Goal: Task Accomplishment & Management: Manage account settings

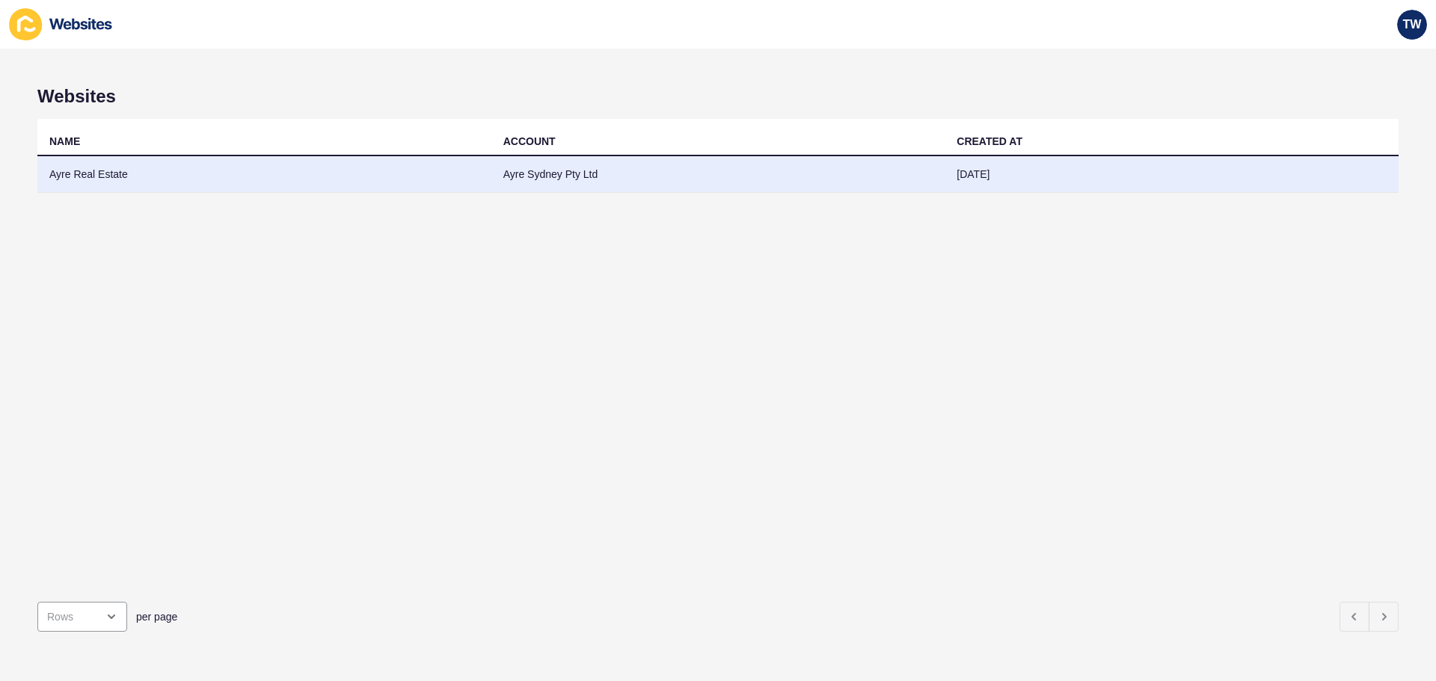
click at [80, 182] on td "Ayre Real Estate" at bounding box center [264, 174] width 454 height 37
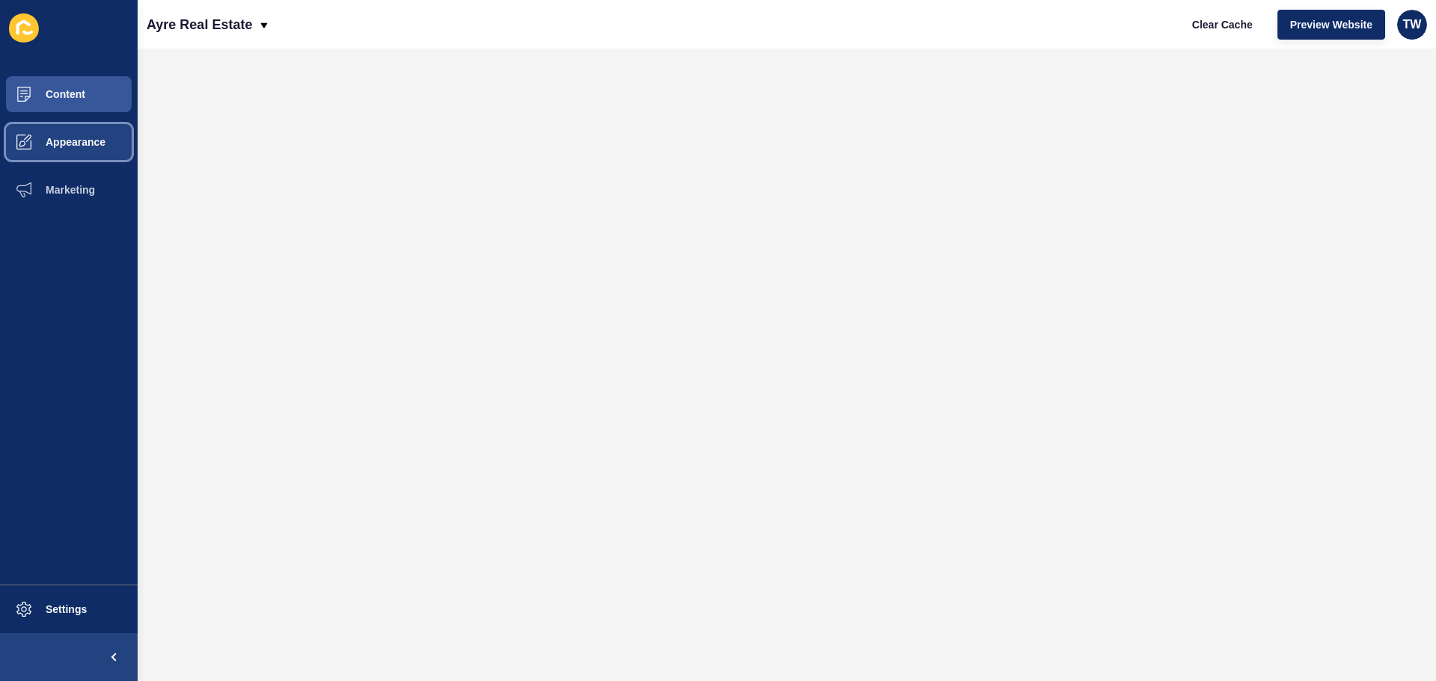
click at [102, 151] on button "Appearance" at bounding box center [69, 142] width 138 height 48
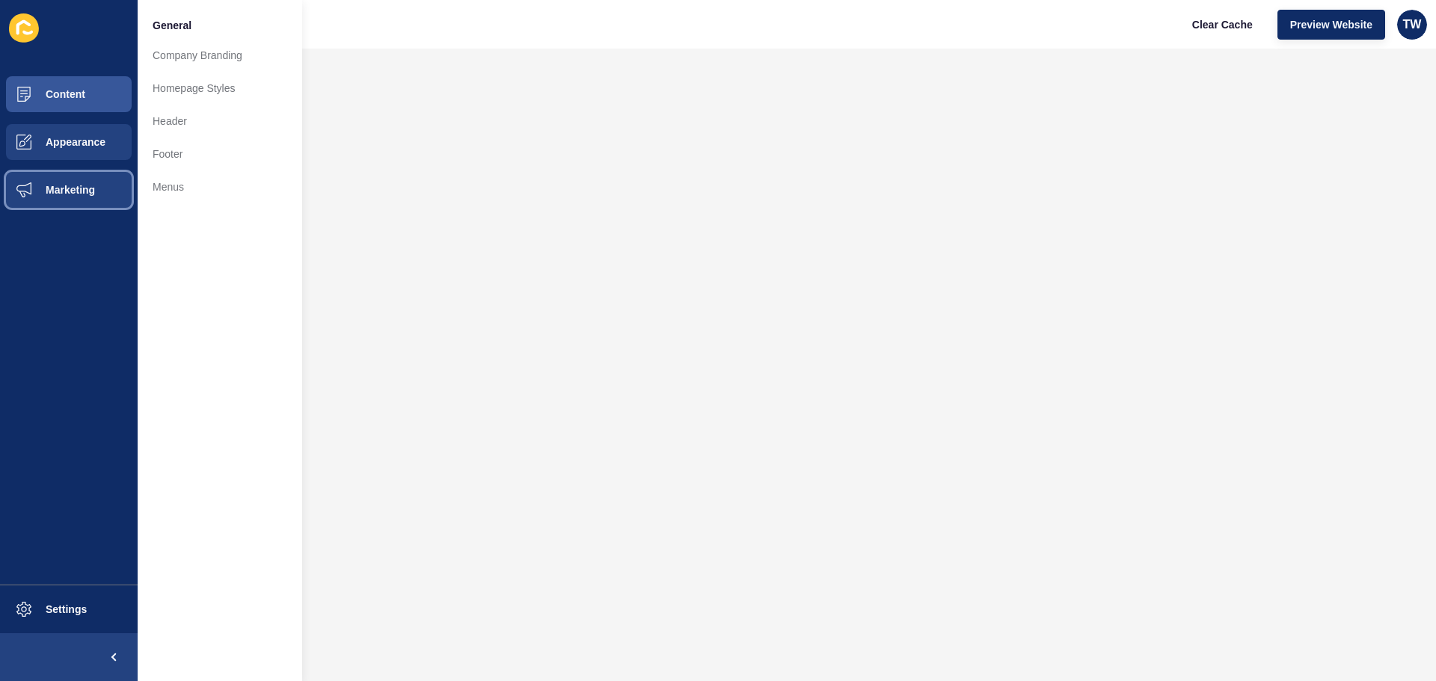
click at [114, 182] on button "Marketing" at bounding box center [69, 190] width 138 height 48
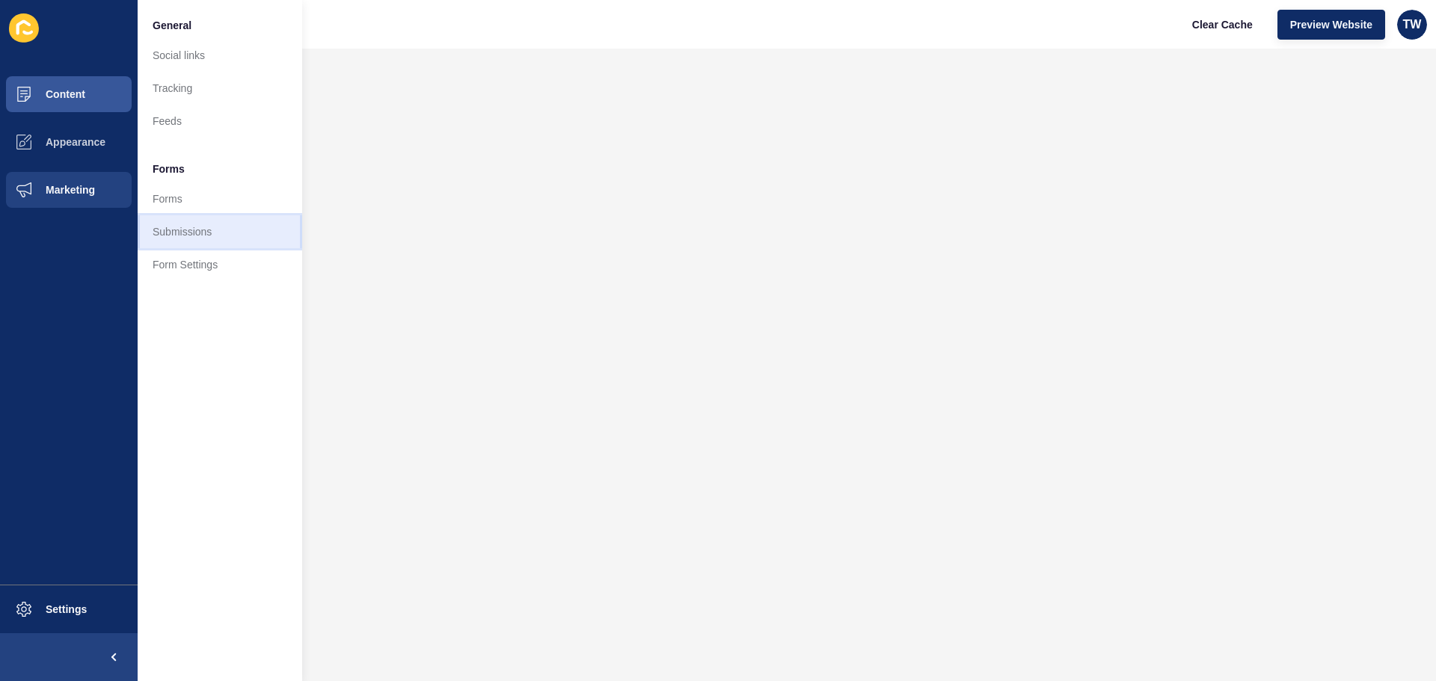
click at [214, 229] on link "Submissions" at bounding box center [220, 231] width 165 height 33
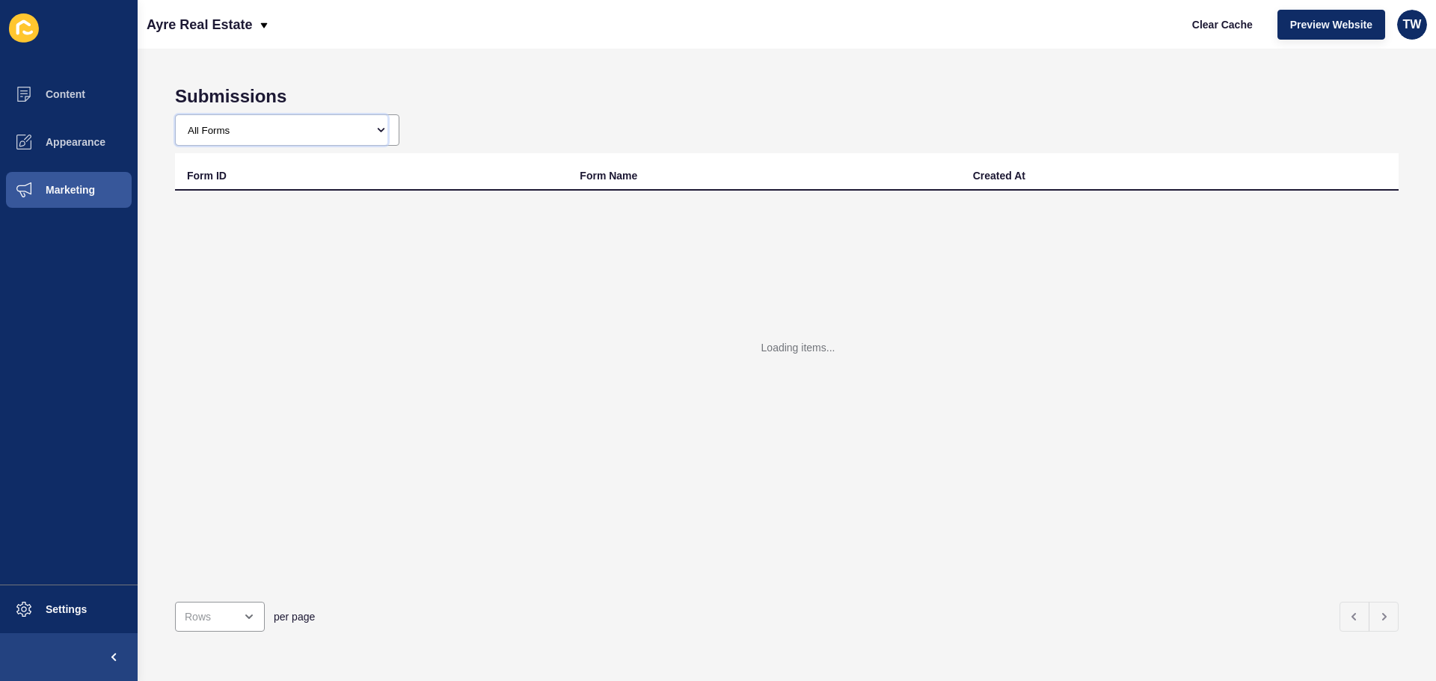
drag, startPoint x: 262, startPoint y: 143, endPoint x: 262, endPoint y: 135, distance: 8.2
click at [262, 143] on select "All Forms Request an Appraisal - [GEOGRAPHIC_DATA] form Request an Appraisal - …" at bounding box center [282, 130] width 212 height 30
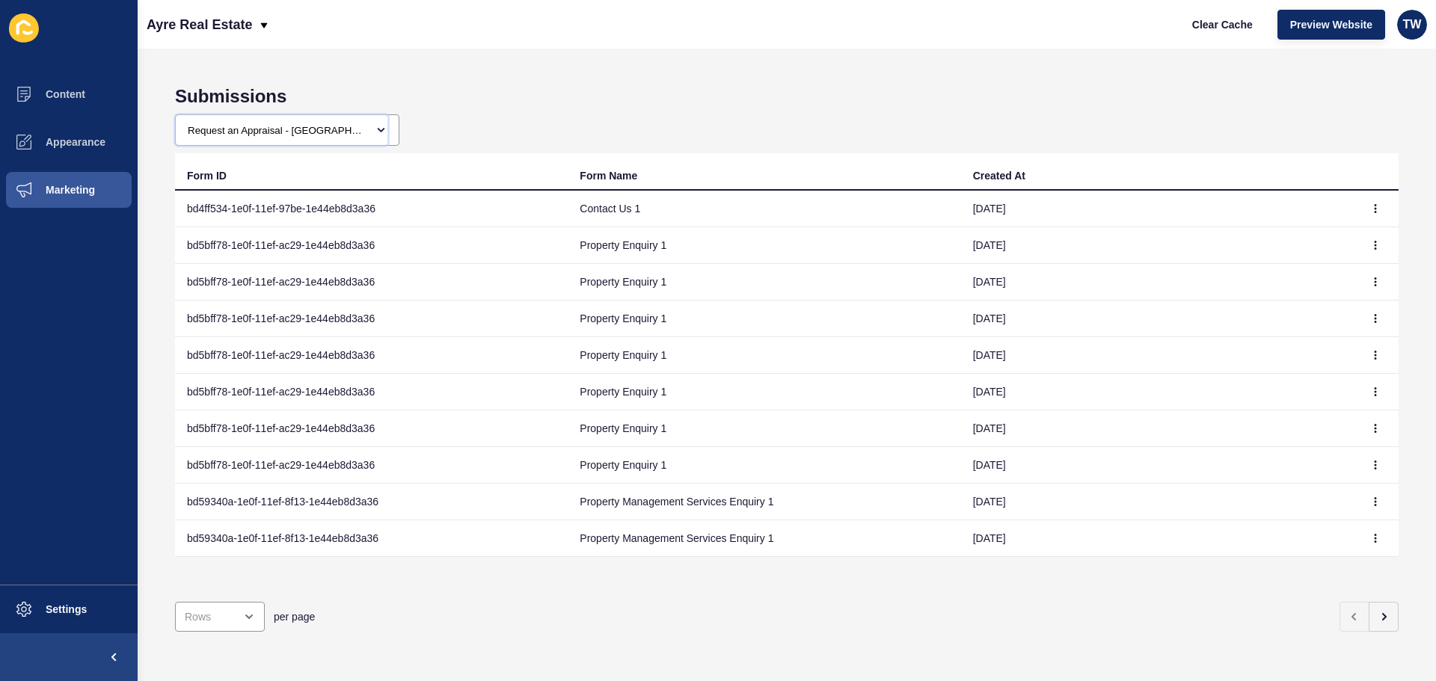
click at [176, 115] on select "All Forms Request an Appraisal - [GEOGRAPHIC_DATA] form Request an Appraisal - …" at bounding box center [282, 130] width 212 height 30
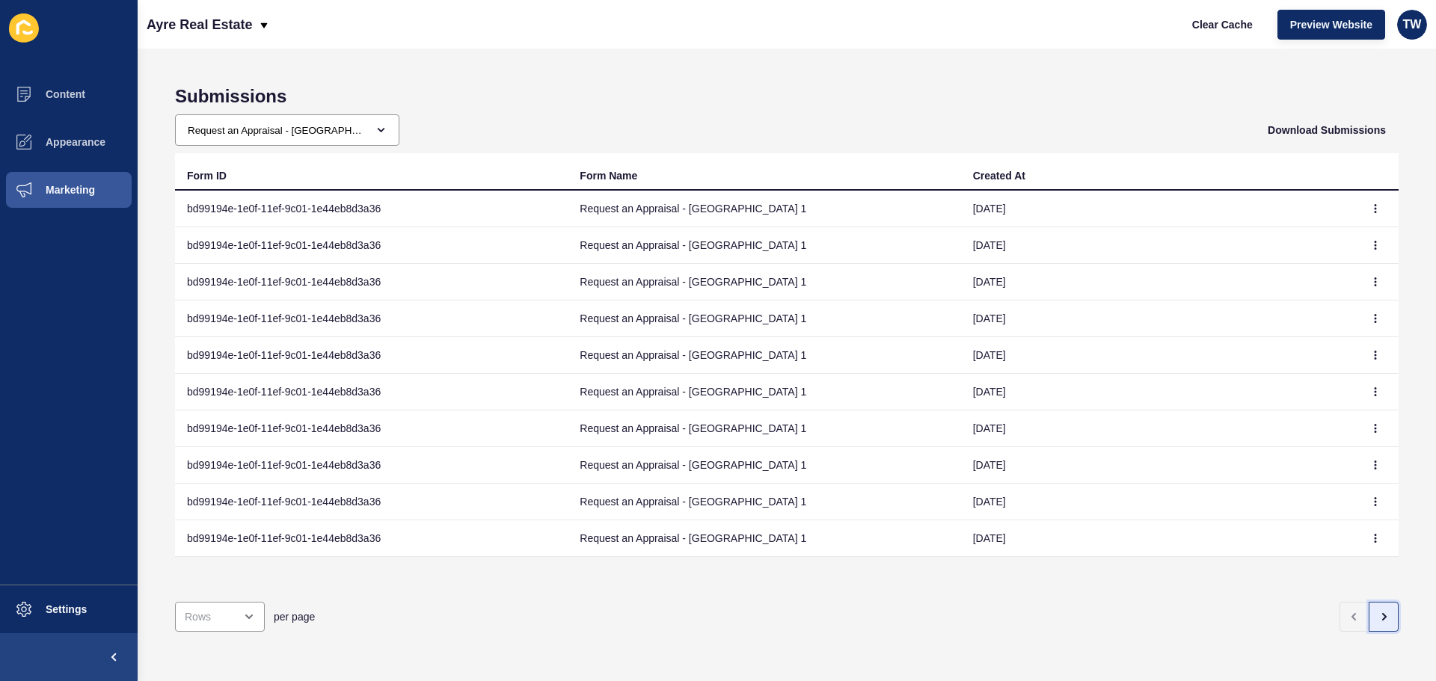
click at [1384, 609] on button "button" at bounding box center [1383, 617] width 30 height 30
click at [341, 127] on select "All Forms Request an Appraisal - [GEOGRAPHIC_DATA] form Request an Appraisal - …" at bounding box center [282, 130] width 212 height 30
select select "bd59340a-1e0f-11ef-8f13-1e44eb8d3a36"
click at [176, 115] on select "All Forms Request an Appraisal - [GEOGRAPHIC_DATA] form Request an Appraisal - …" at bounding box center [282, 130] width 212 height 30
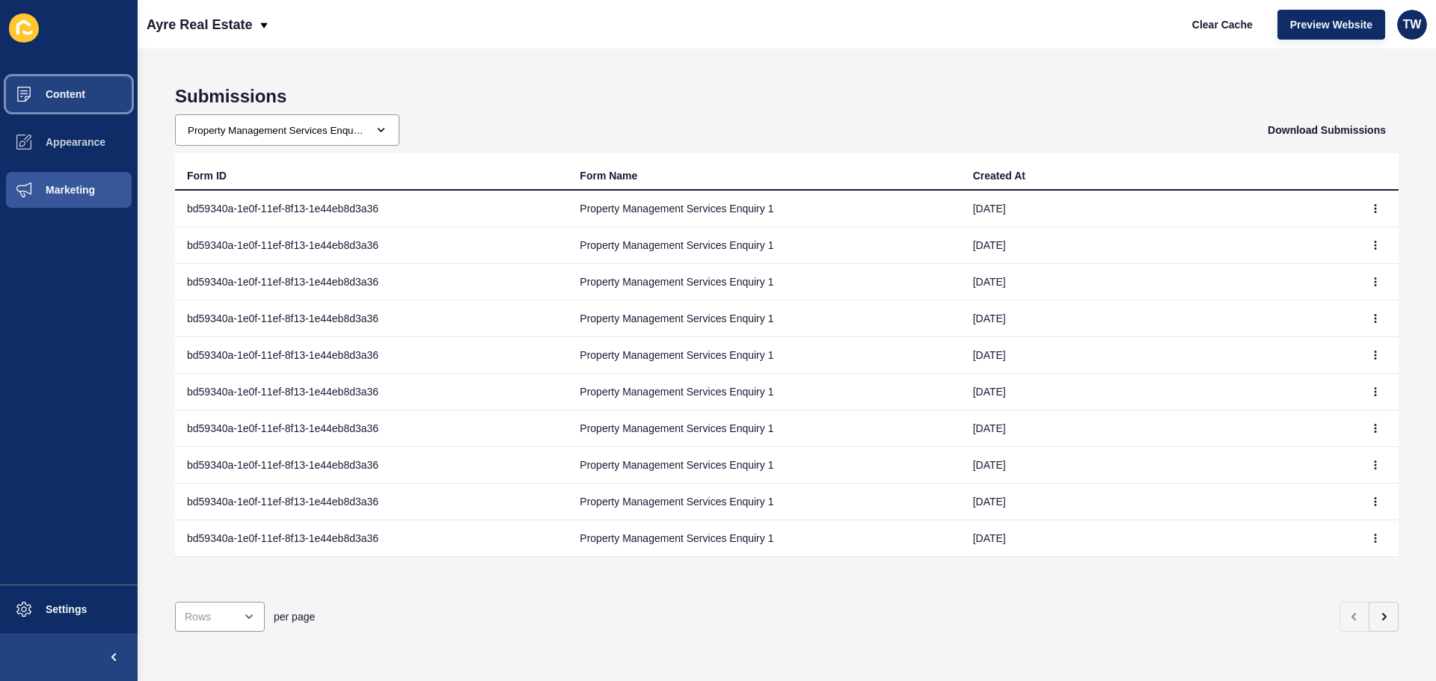
click at [79, 97] on span "Content" at bounding box center [41, 94] width 87 height 12
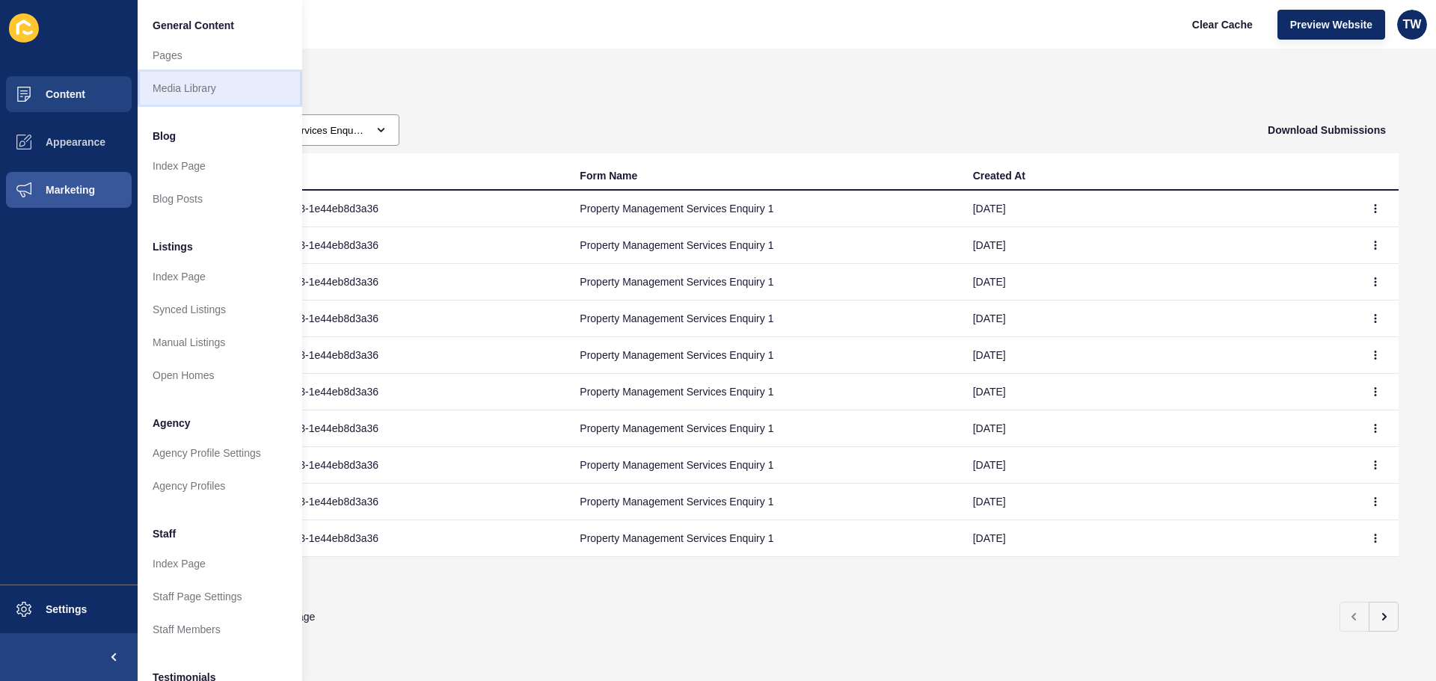
click at [192, 73] on link "Media Library" at bounding box center [220, 88] width 165 height 33
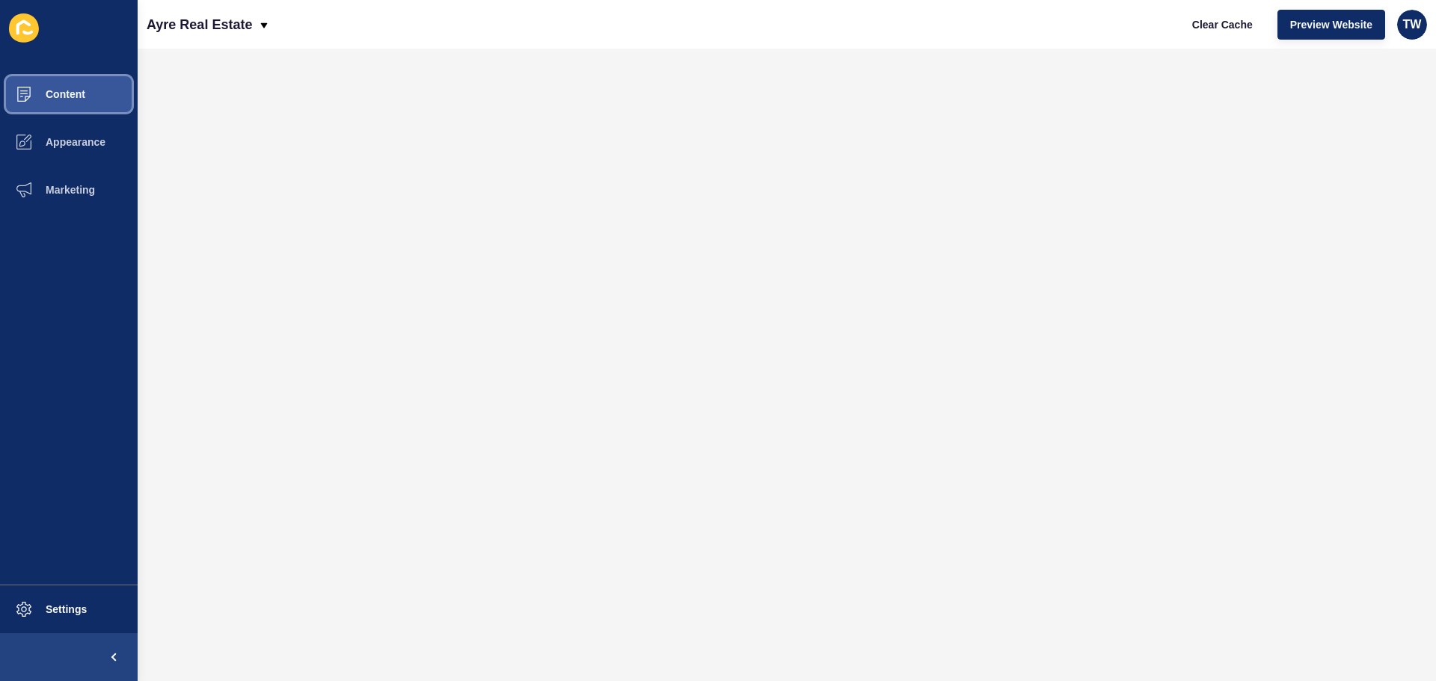
click at [102, 94] on button "Content" at bounding box center [69, 94] width 138 height 48
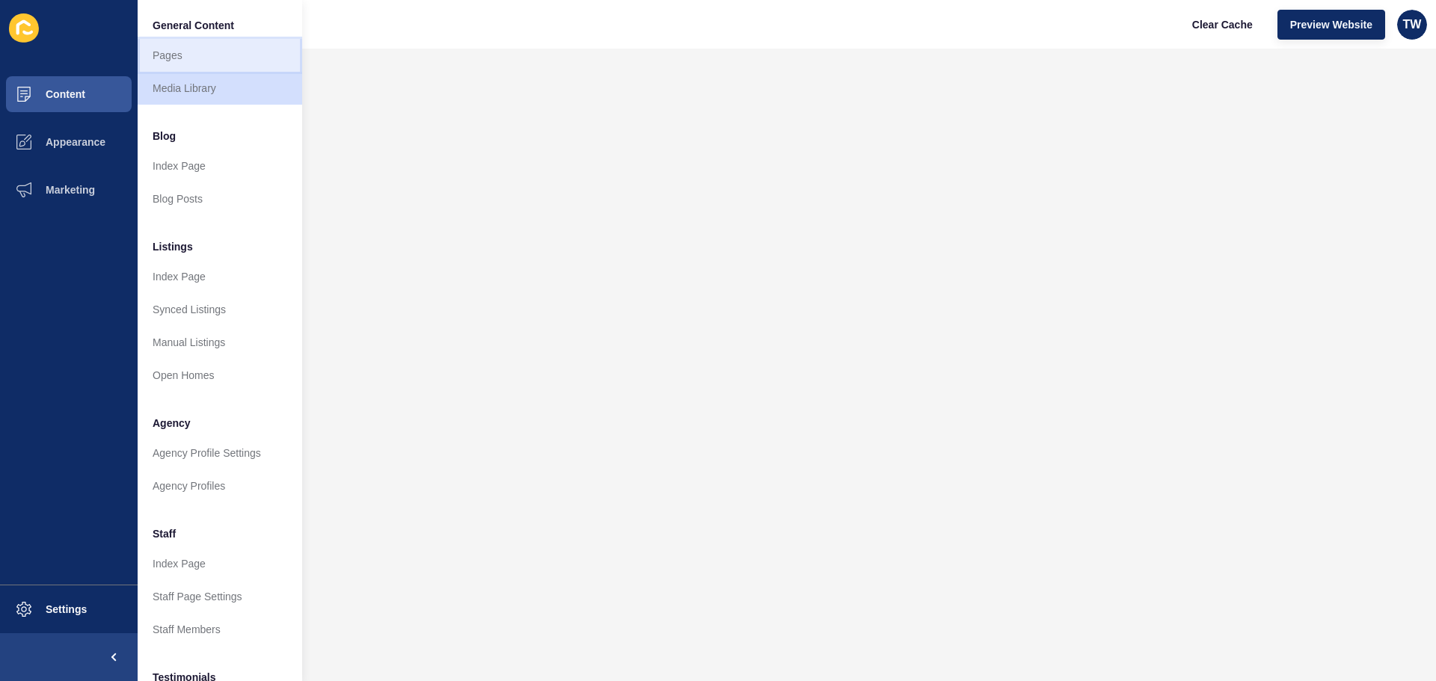
click at [184, 49] on link "Pages" at bounding box center [220, 55] width 165 height 33
